Goal: Task Accomplishment & Management: Use online tool/utility

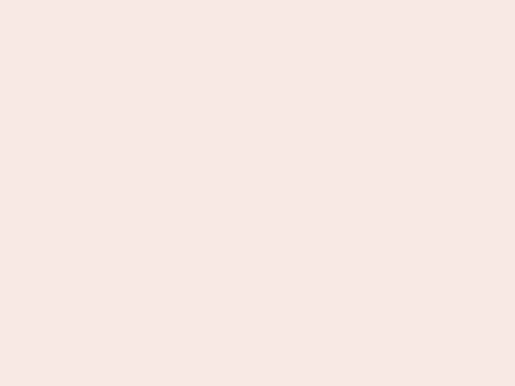
click at [257, 193] on nb-app "Almost there Thank you for registering for Newbook. Your account is under revie…" at bounding box center [257, 193] width 515 height 386
click at [257, 0] on nb-app "Almost there Thank you for registering for Newbook. Your account is under revie…" at bounding box center [257, 193] width 515 height 386
click at [275, 0] on nb-app "Almost there Thank you for registering for Newbook. Your account is under revie…" at bounding box center [257, 193] width 515 height 386
click at [257, 193] on nb-app "Almost there Thank you for registering for Newbook. Your account is under revie…" at bounding box center [257, 193] width 515 height 386
click at [257, 0] on nb-app "Almost there Thank you for registering for Newbook. Your account is under revie…" at bounding box center [257, 193] width 515 height 386
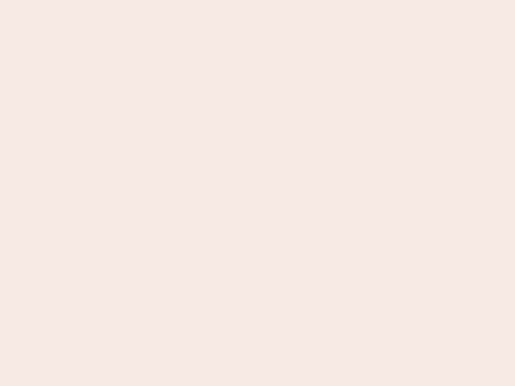
click at [180, 0] on nb-app "Almost there Thank you for registering for Newbook. Your account is under revie…" at bounding box center [257, 193] width 515 height 386
click at [257, 193] on nb-app "Almost there Thank you for registering for Newbook. Your account is under revie…" at bounding box center [257, 193] width 515 height 386
click at [257, 0] on nb-app "Almost there Thank you for registering for Newbook. Your account is under revie…" at bounding box center [257, 193] width 515 height 386
click at [180, 0] on nb-app "Almost there Thank you for registering for Newbook. Your account is under revie…" at bounding box center [257, 193] width 515 height 386
click at [257, 193] on nb-app "Almost there Thank you for registering for Newbook. Your account is under revie…" at bounding box center [257, 193] width 515 height 386
